Goal: Check status: Check status

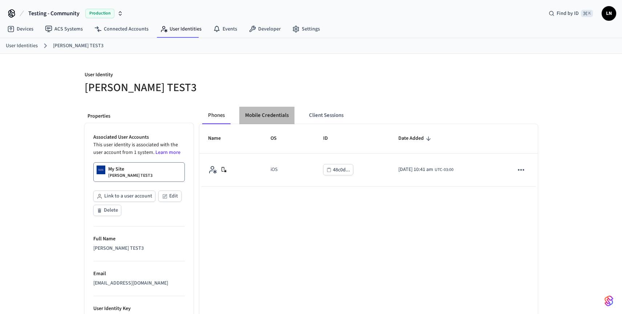
click at [253, 118] on button "Mobile Credentials" at bounding box center [266, 115] width 55 height 17
click at [254, 111] on button "Mobile Credentials" at bounding box center [266, 115] width 55 height 17
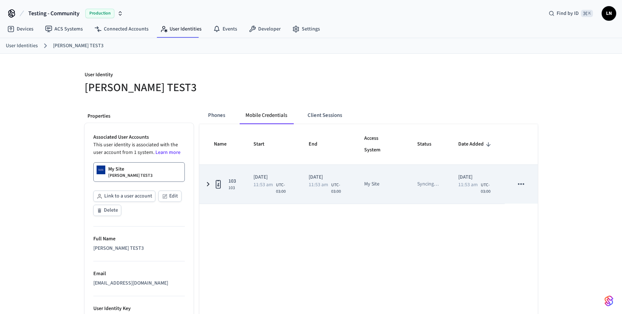
click at [274, 170] on td "2025/10/06 11:53 am UTC-03:00" at bounding box center [273, 184] width 56 height 39
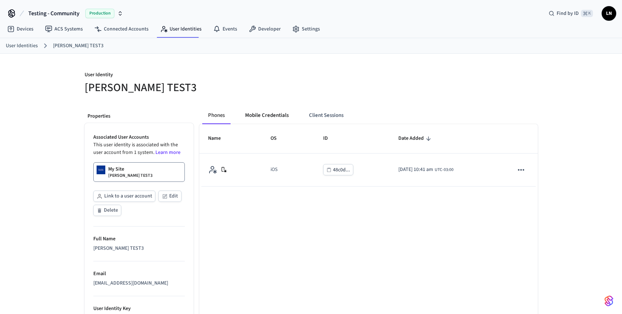
click at [269, 110] on button "Mobile Credentials" at bounding box center [266, 115] width 55 height 17
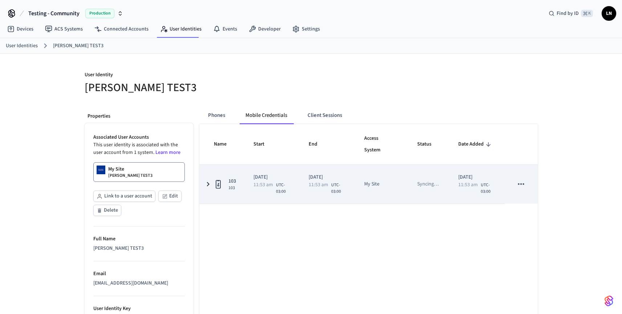
click at [401, 178] on td "My Site" at bounding box center [381, 184] width 53 height 39
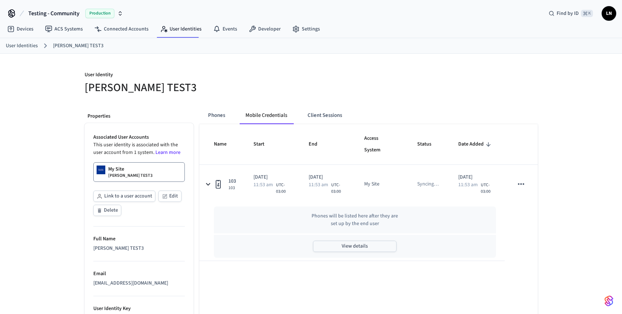
click at [323, 244] on button "View details" at bounding box center [354, 246] width 83 height 11
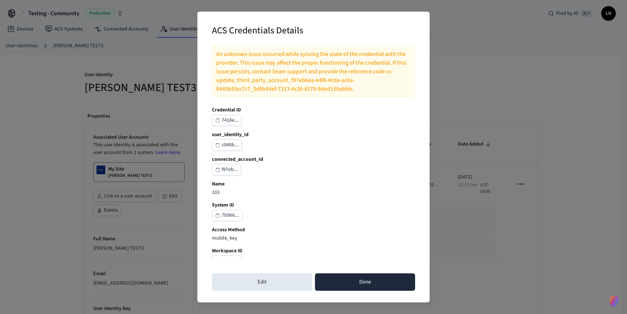
click at [377, 279] on button "Done" at bounding box center [365, 281] width 100 height 17
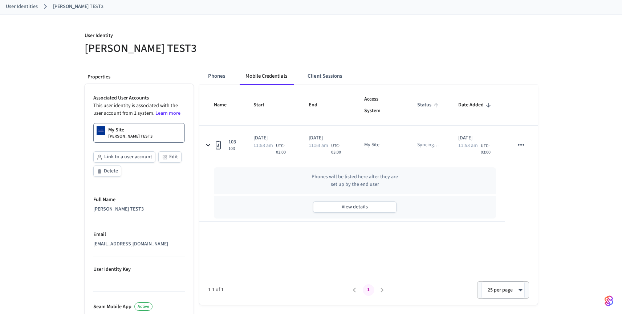
scroll to position [78, 0]
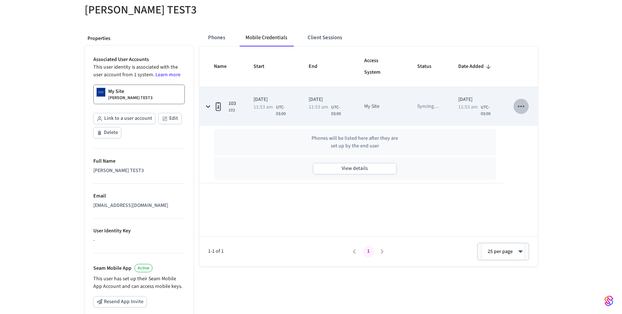
click at [519, 106] on icon "sticky table" at bounding box center [520, 106] width 9 height 9
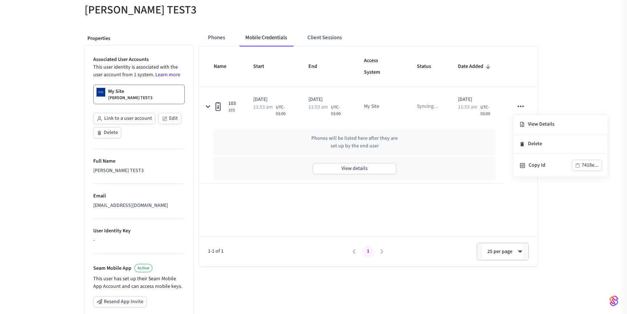
click at [506, 86] on div at bounding box center [313, 157] width 627 height 314
